Goal: Task Accomplishment & Management: Complete application form

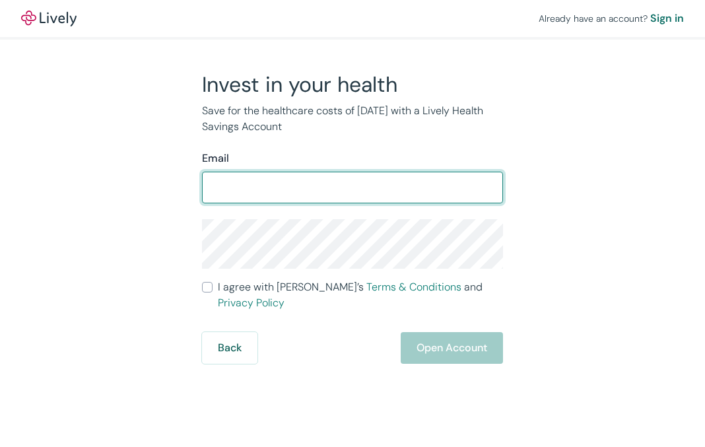
click at [249, 204] on form "Email ​ I agree with Lively’s Terms & Conditions and Privacy Policy Back Open A…" at bounding box center [352, 256] width 301 height 213
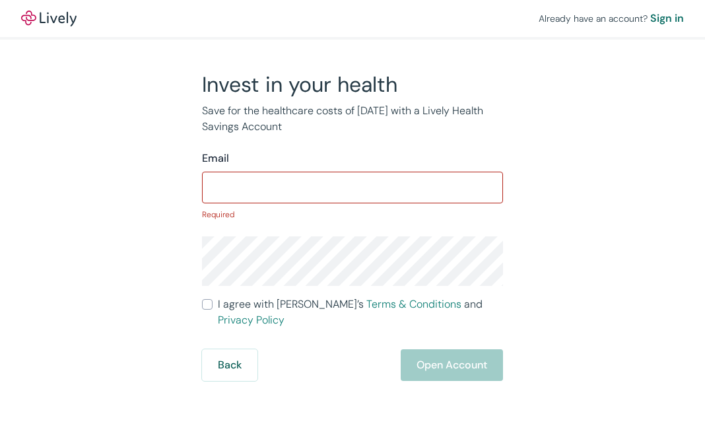
click at [249, 191] on input "Email" at bounding box center [352, 187] width 301 height 26
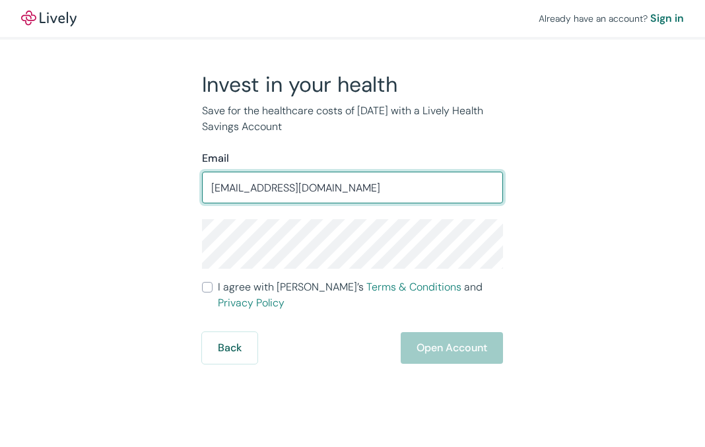
type input "[EMAIL_ADDRESS][DOMAIN_NAME]"
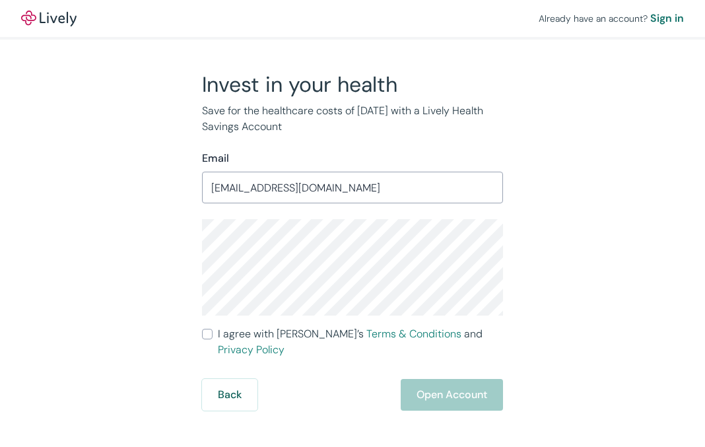
click at [215, 335] on label "I agree with Lively’s Terms & Conditions and Privacy Policy" at bounding box center [352, 342] width 301 height 32
click at [212, 335] on input "I agree with Lively’s Terms & Conditions and Privacy Policy" at bounding box center [207, 334] width 11 height 11
checkbox input "true"
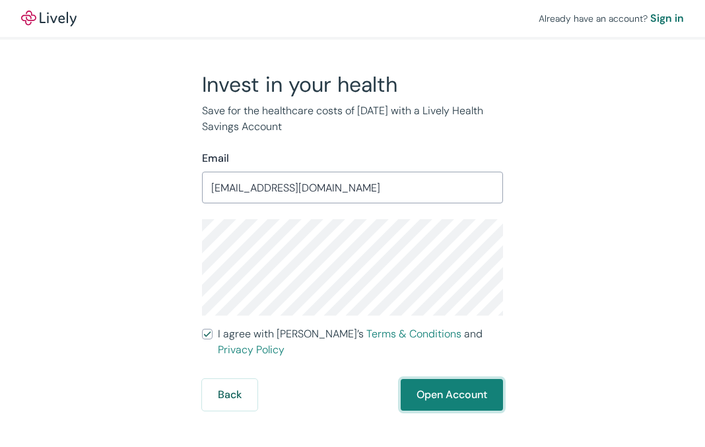
click at [425, 379] on button "Open Account" at bounding box center [451, 395] width 102 height 32
